Goal: Transaction & Acquisition: Purchase product/service

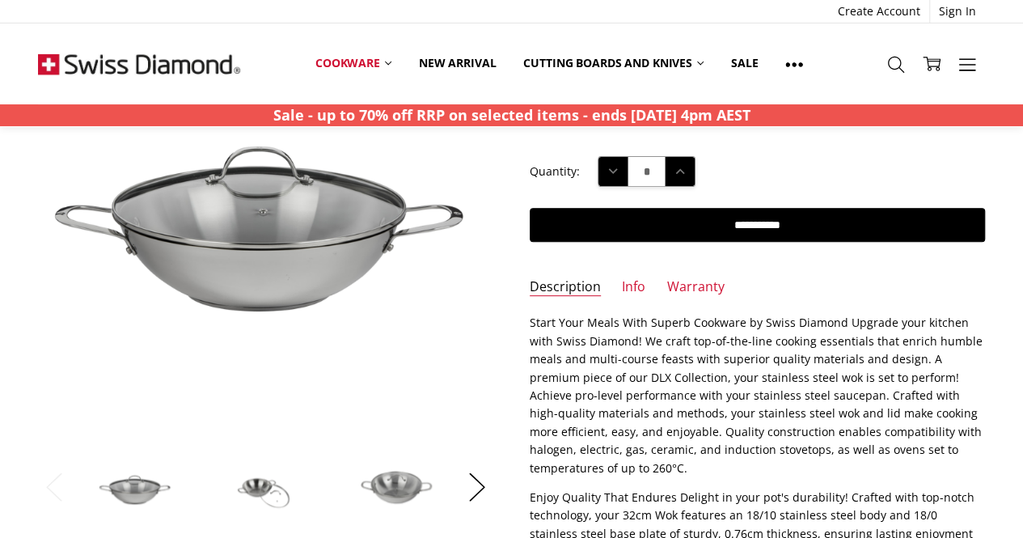
scroll to position [243, 0]
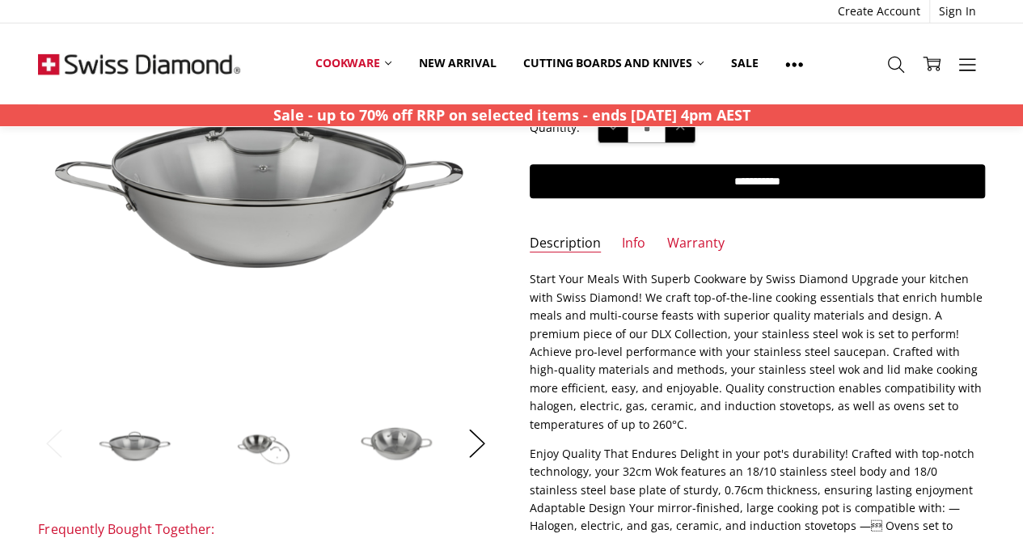
click at [379, 444] on img at bounding box center [396, 442] width 81 height 55
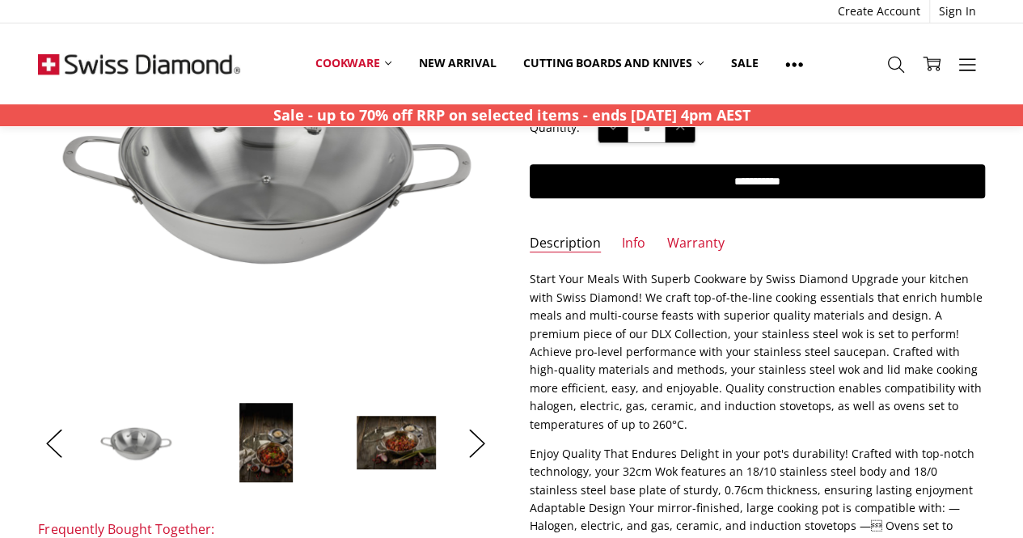
click at [281, 458] on img at bounding box center [266, 442] width 55 height 81
click at [412, 441] on img at bounding box center [396, 442] width 81 height 55
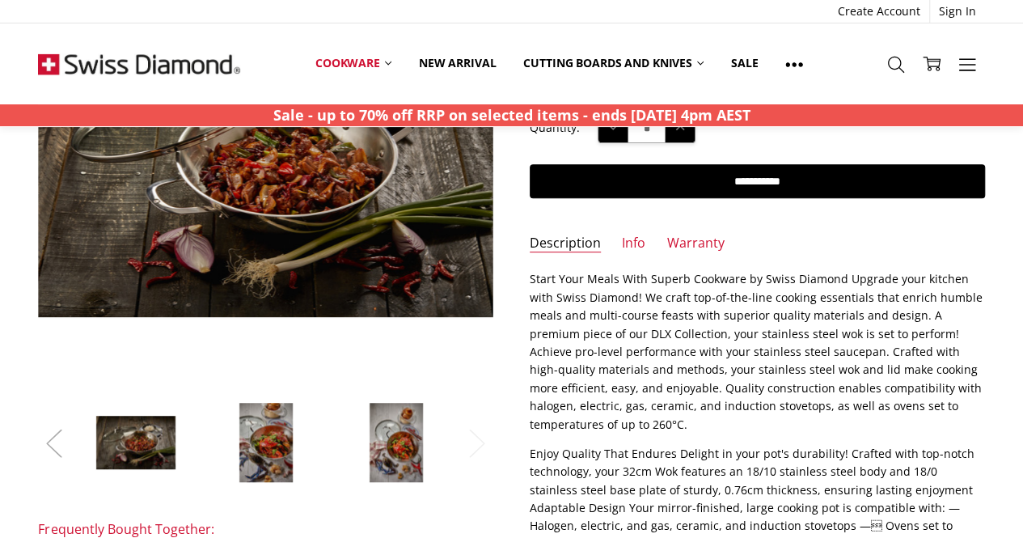
click at [58, 446] on button "Previous" at bounding box center [54, 442] width 32 height 49
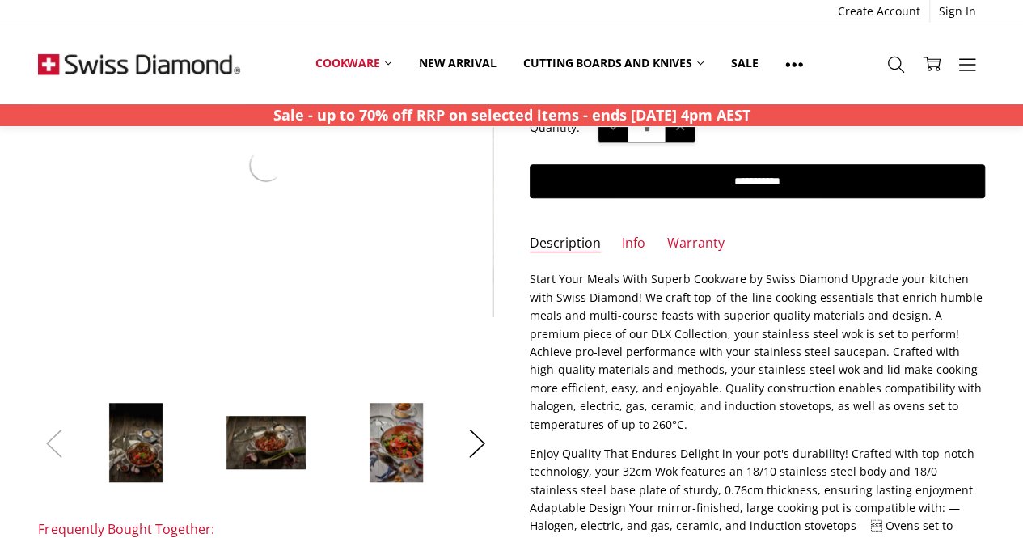
click at [58, 446] on button "Previous" at bounding box center [54, 442] width 32 height 49
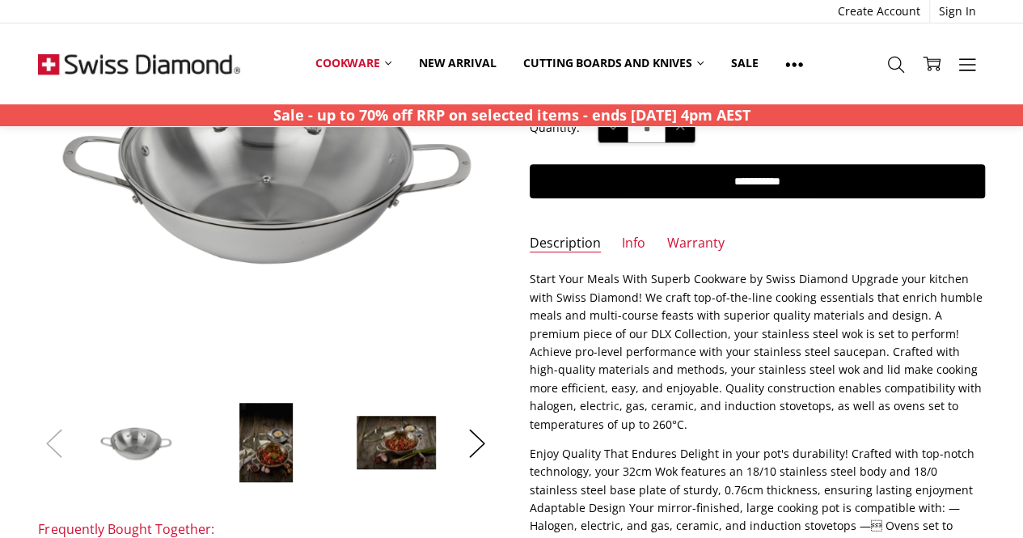
click at [58, 446] on button "Previous" at bounding box center [54, 442] width 32 height 49
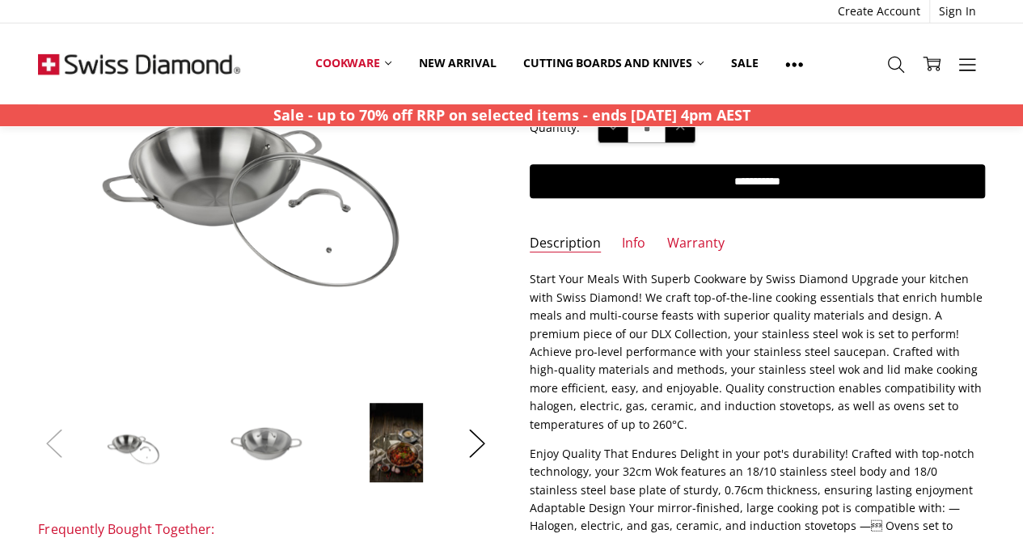
click at [58, 446] on button "Previous" at bounding box center [54, 442] width 32 height 49
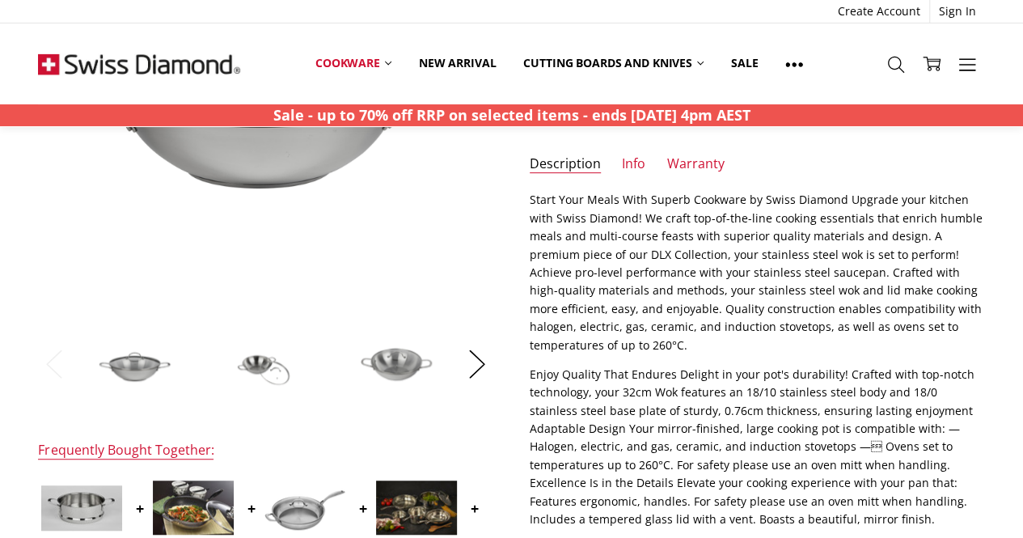
scroll to position [323, 0]
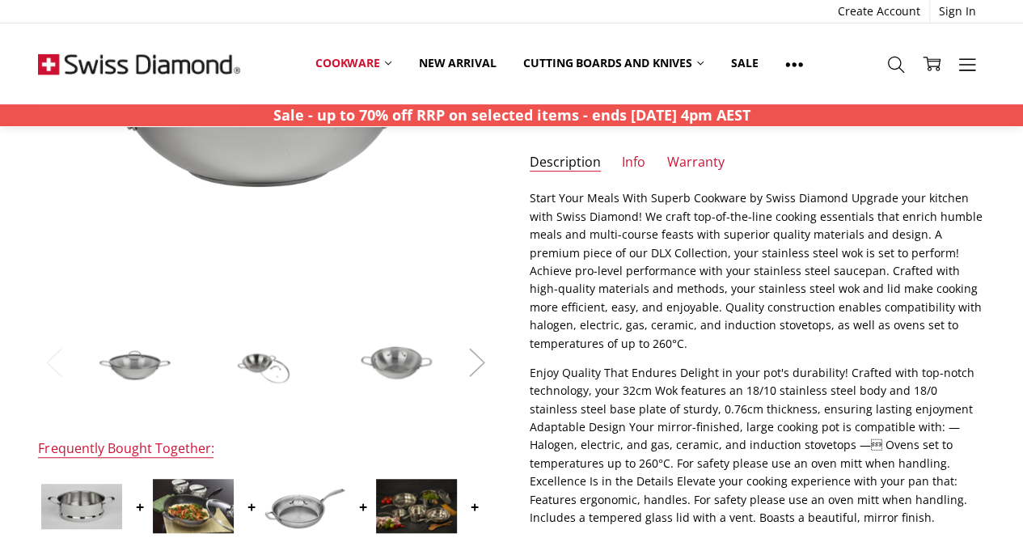
click at [484, 369] on button "Next" at bounding box center [477, 361] width 32 height 49
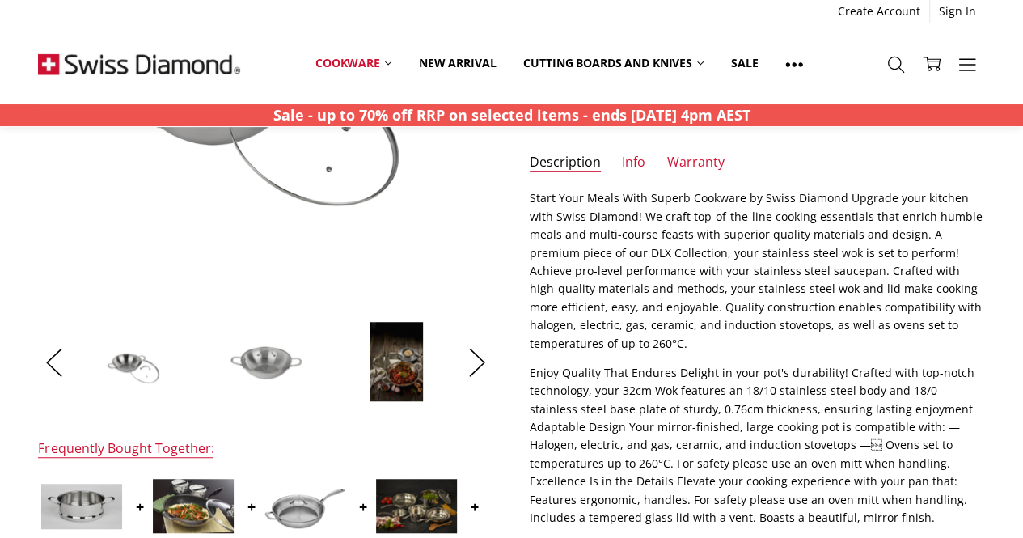
click at [125, 363] on img at bounding box center [135, 361] width 81 height 55
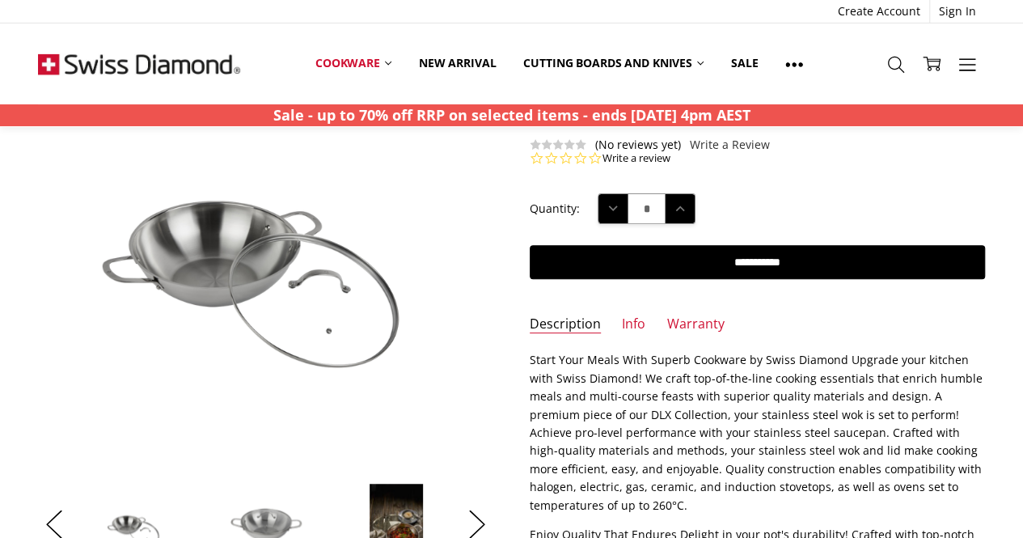
click at [265, 514] on img at bounding box center [266, 523] width 81 height 55
click at [264, 517] on img at bounding box center [266, 523] width 81 height 55
